Goal: Information Seeking & Learning: Learn about a topic

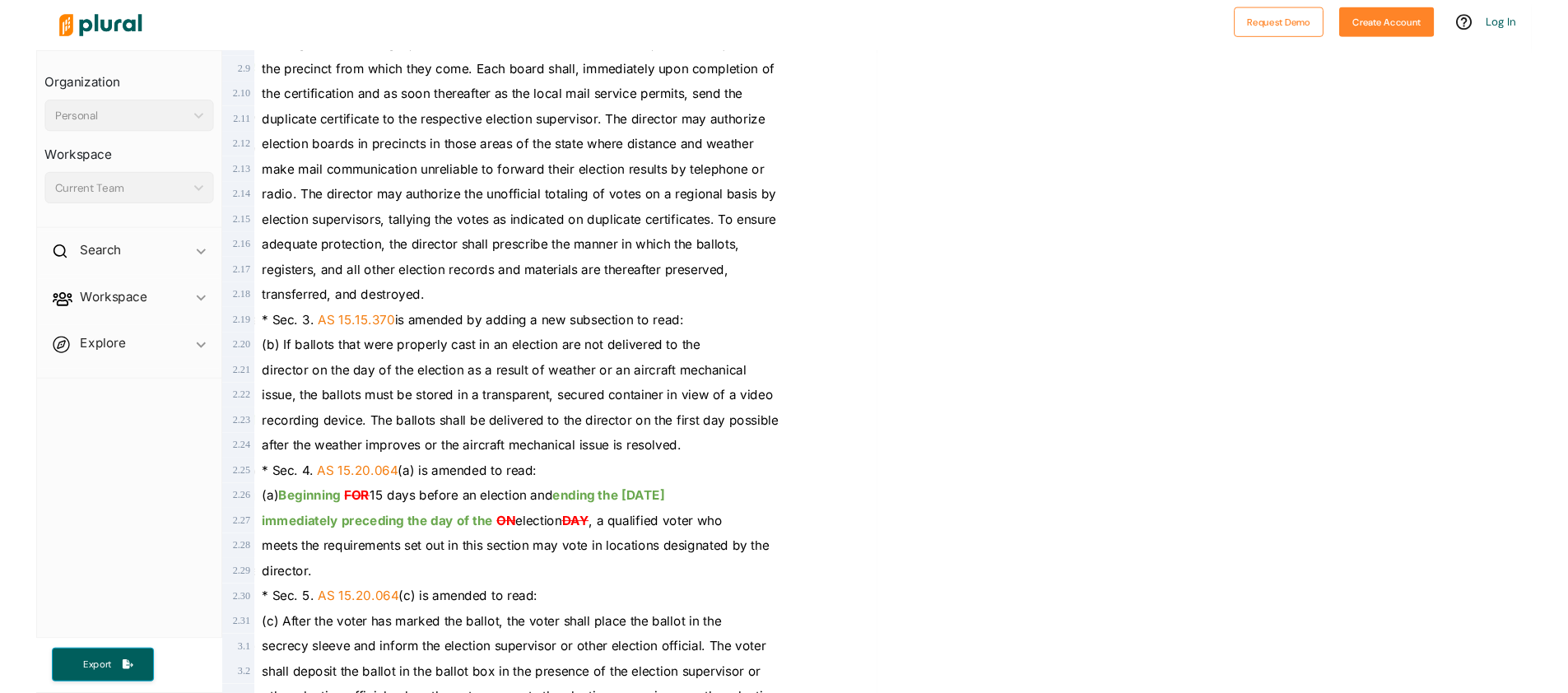
scroll to position [799, 0]
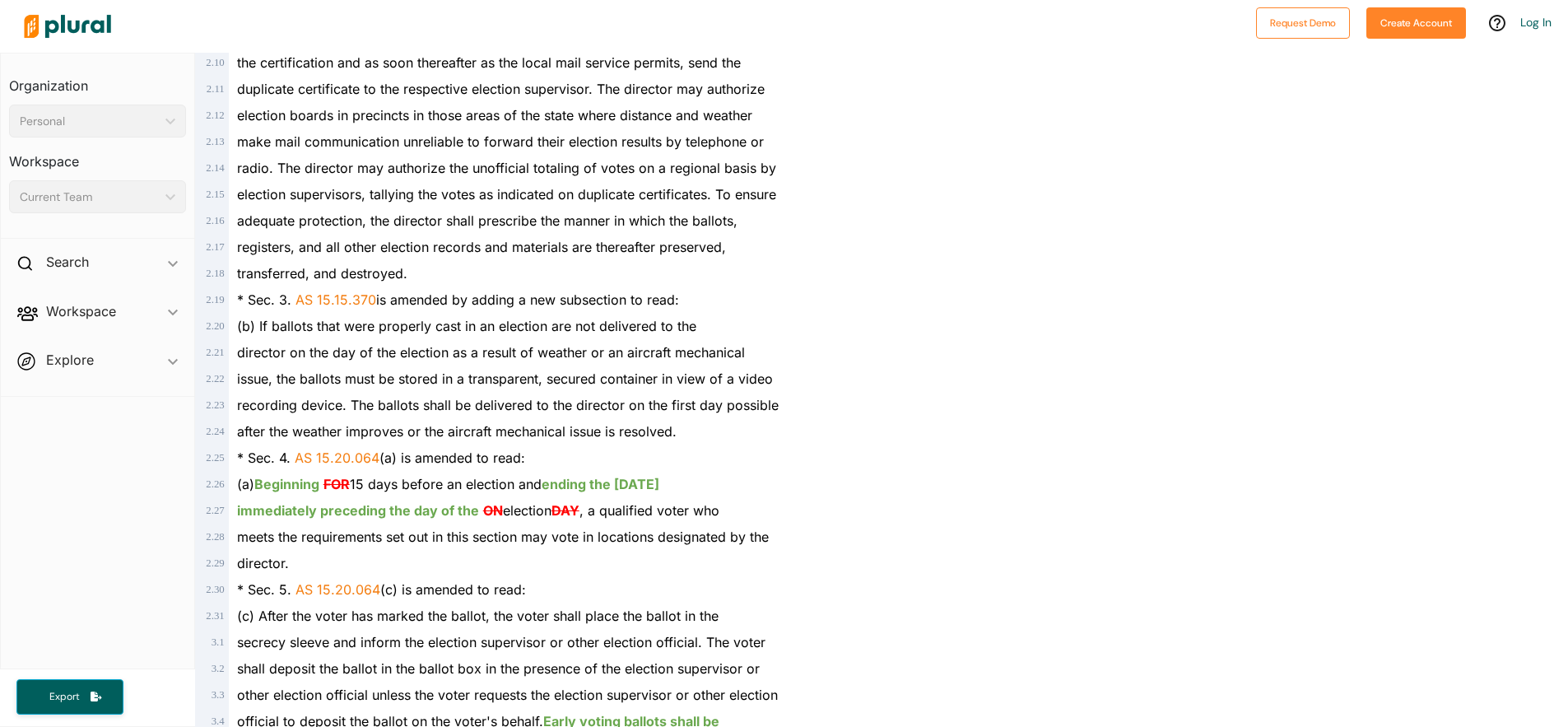
click at [551, 447] on div "* Sec. 4. AS 15.20.064 (a) is amended to read:" at bounding box center [546, 458] width 633 height 26
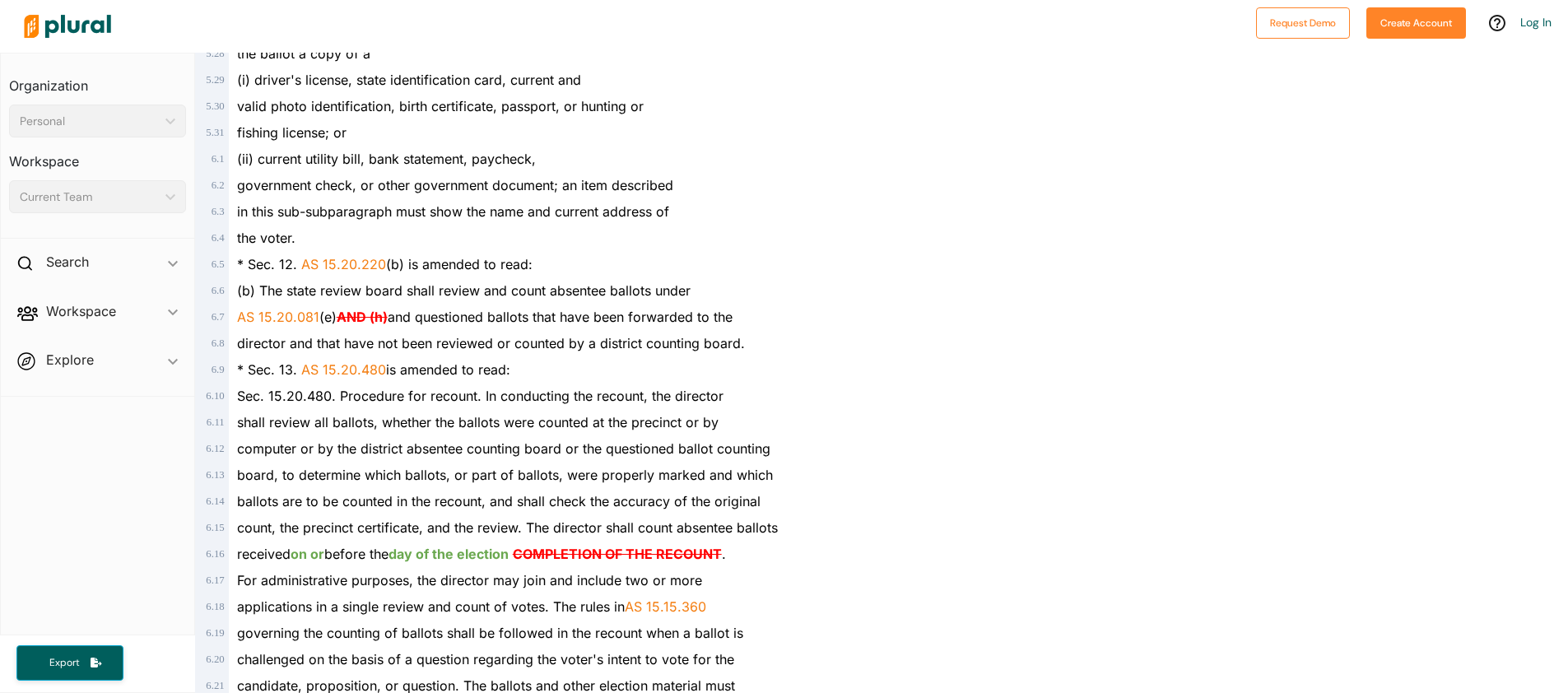
scroll to position [3890, 0]
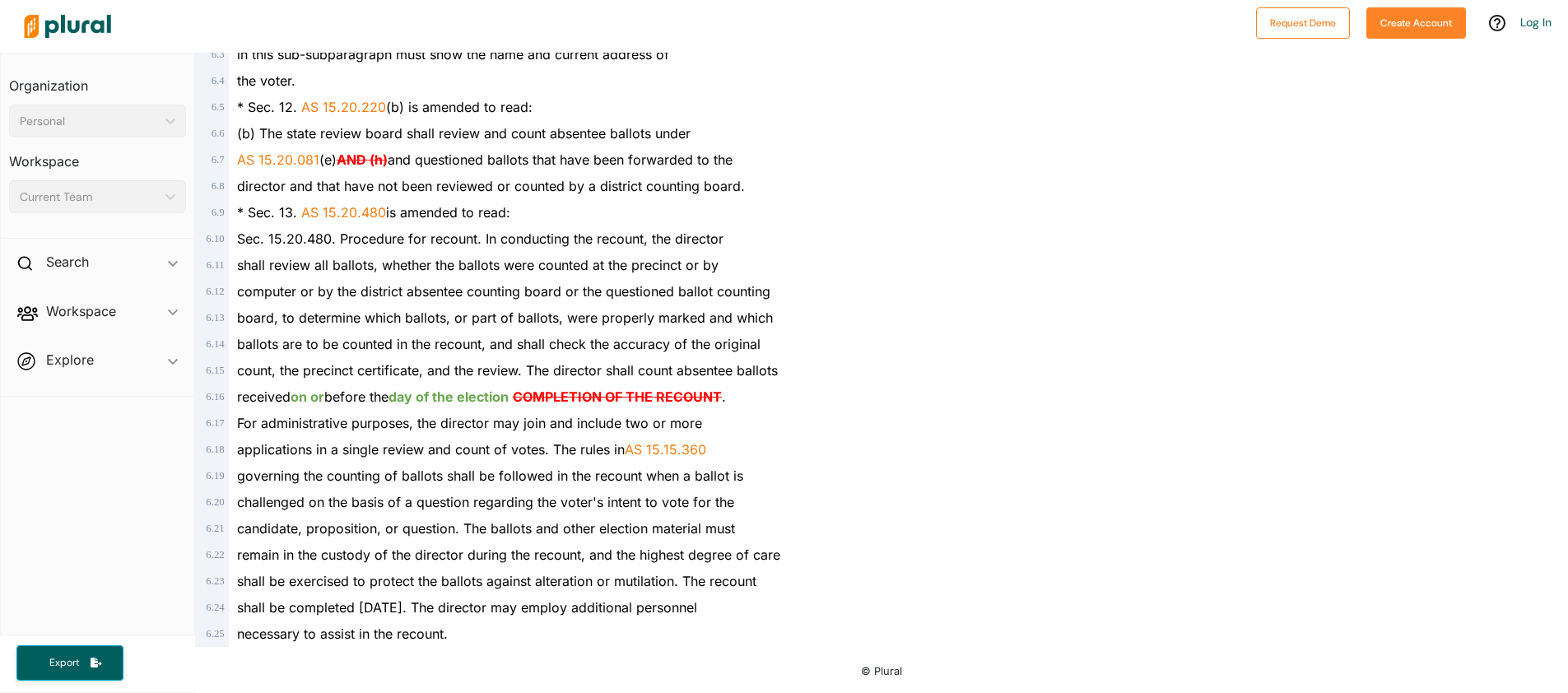
click at [402, 494] on span "challenged on the basis of a question regarding the voter's intent to vote for …" at bounding box center [485, 502] width 497 height 17
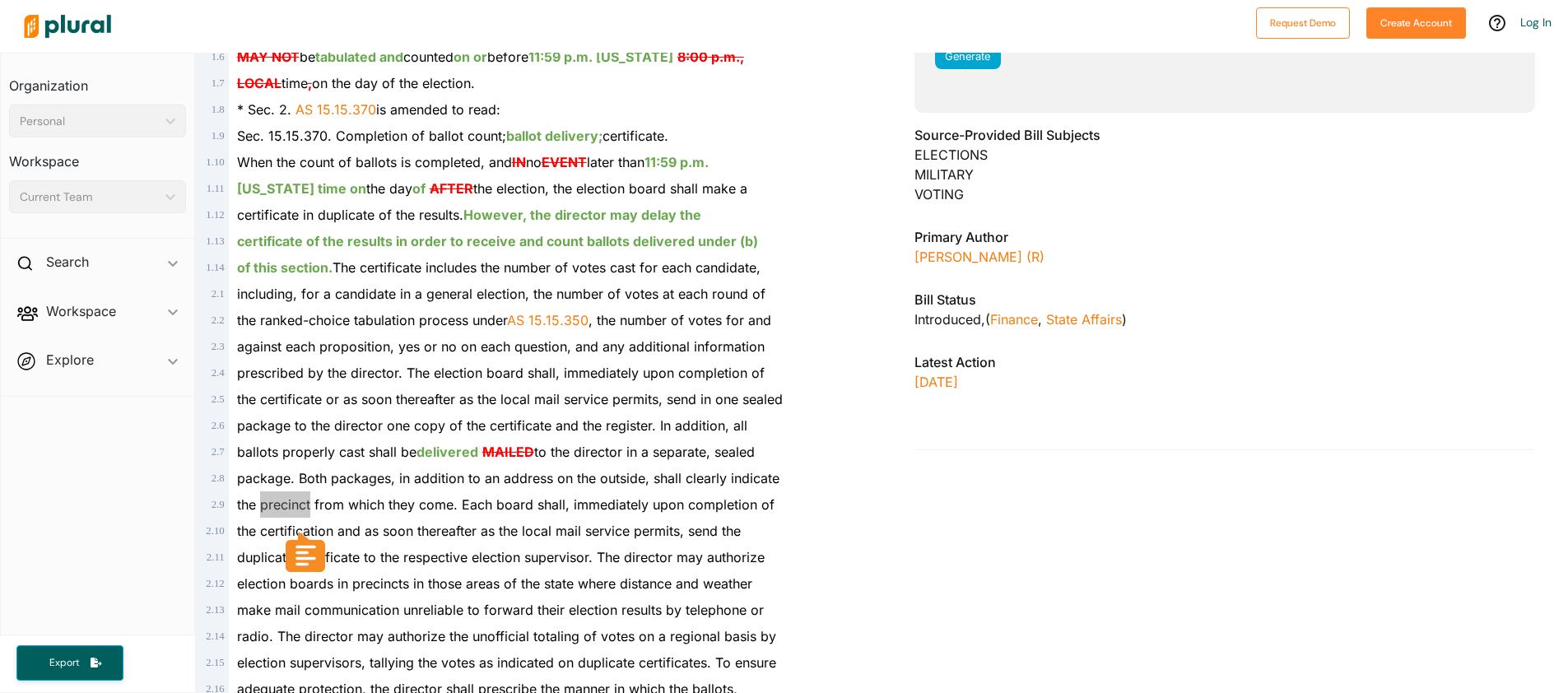
scroll to position [0, 0]
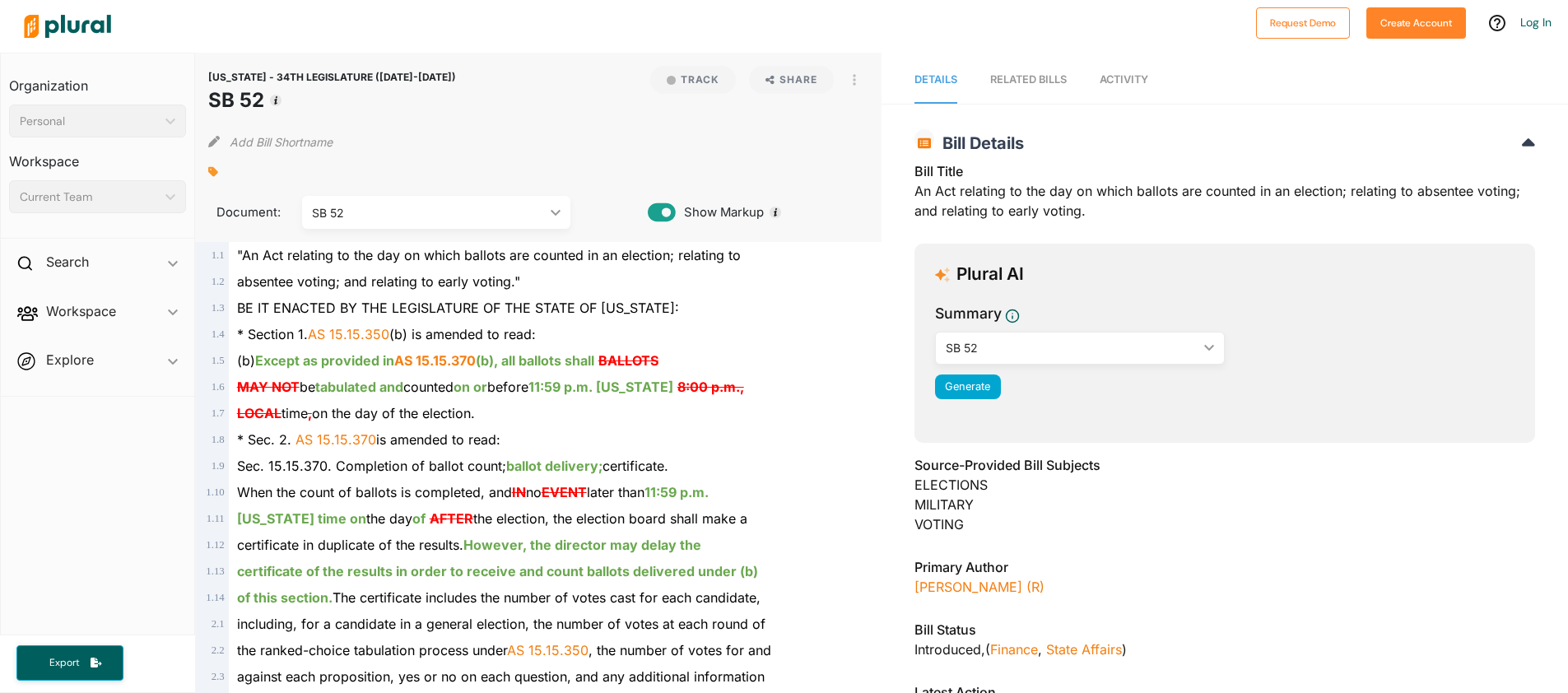
click at [972, 355] on div "SB 52" at bounding box center [1072, 347] width 252 height 18
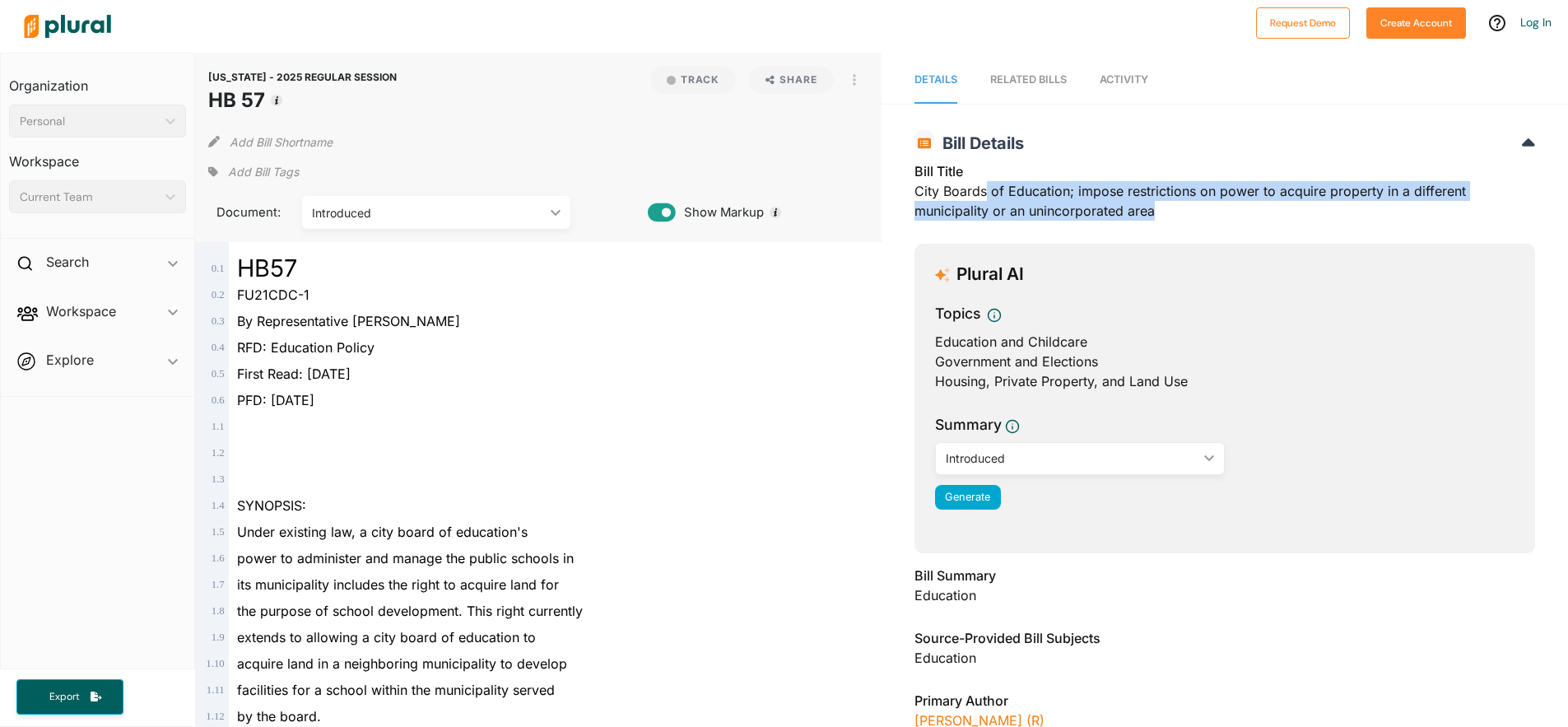
drag, startPoint x: 1034, startPoint y: 196, endPoint x: 1156, endPoint y: 209, distance: 122.7
click at [1156, 209] on div "Bill Title City Boards of Education; impose restrictions on power to acquire pr…" at bounding box center [1225, 195] width 621 height 69
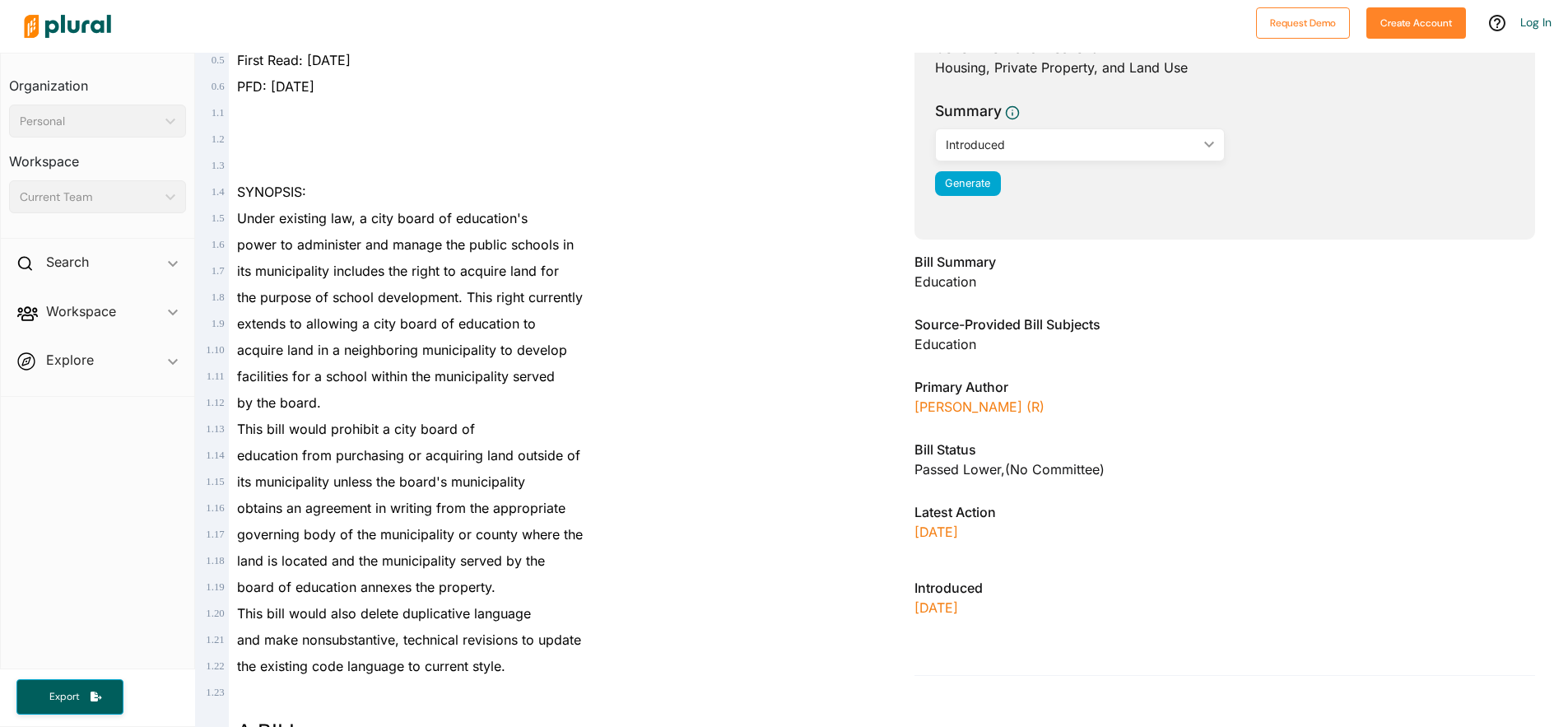
scroll to position [317, 0]
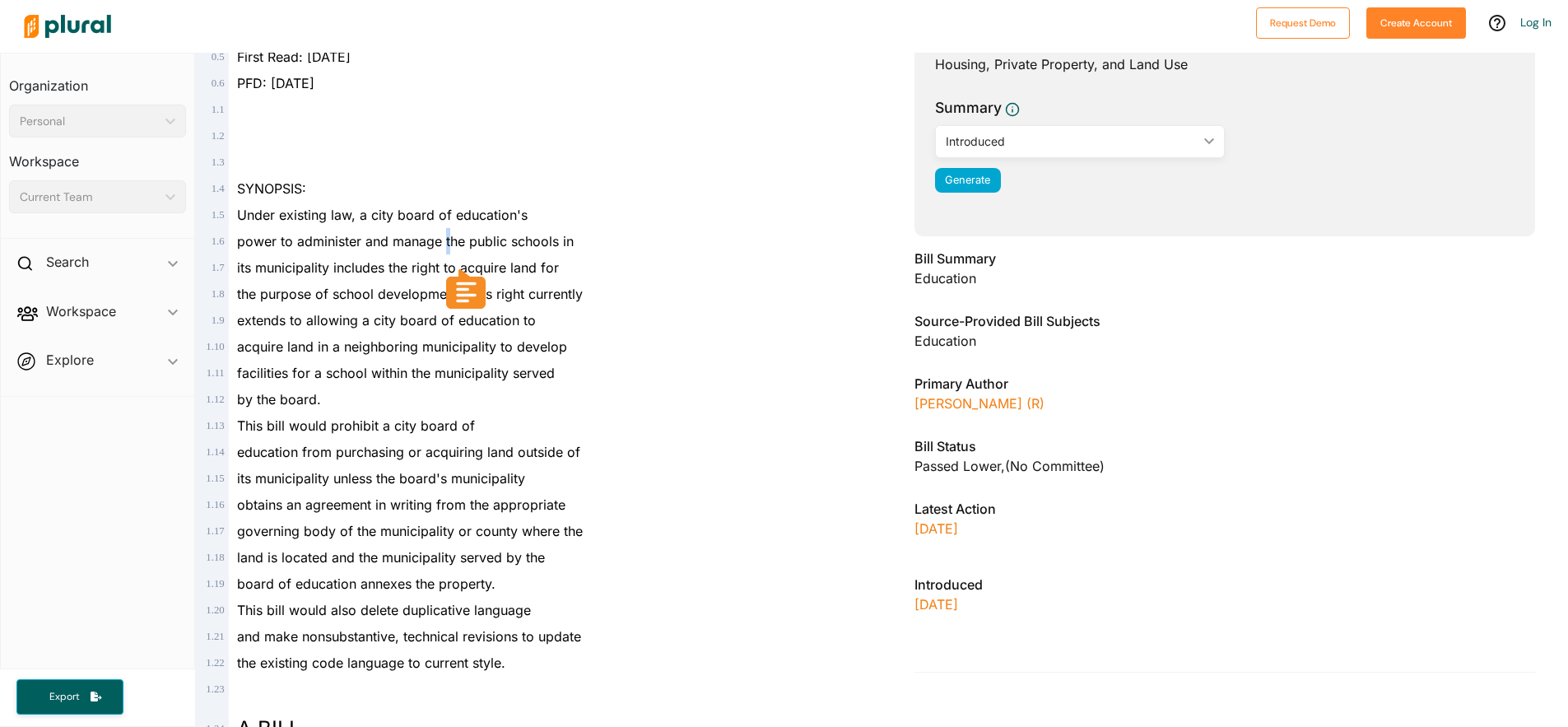
drag, startPoint x: 445, startPoint y: 244, endPoint x: 448, endPoint y: 253, distance: 9.5
click at [448, 253] on div "power to administer and manage the public schools in" at bounding box center [546, 241] width 633 height 26
